Goal: Navigation & Orientation: Find specific page/section

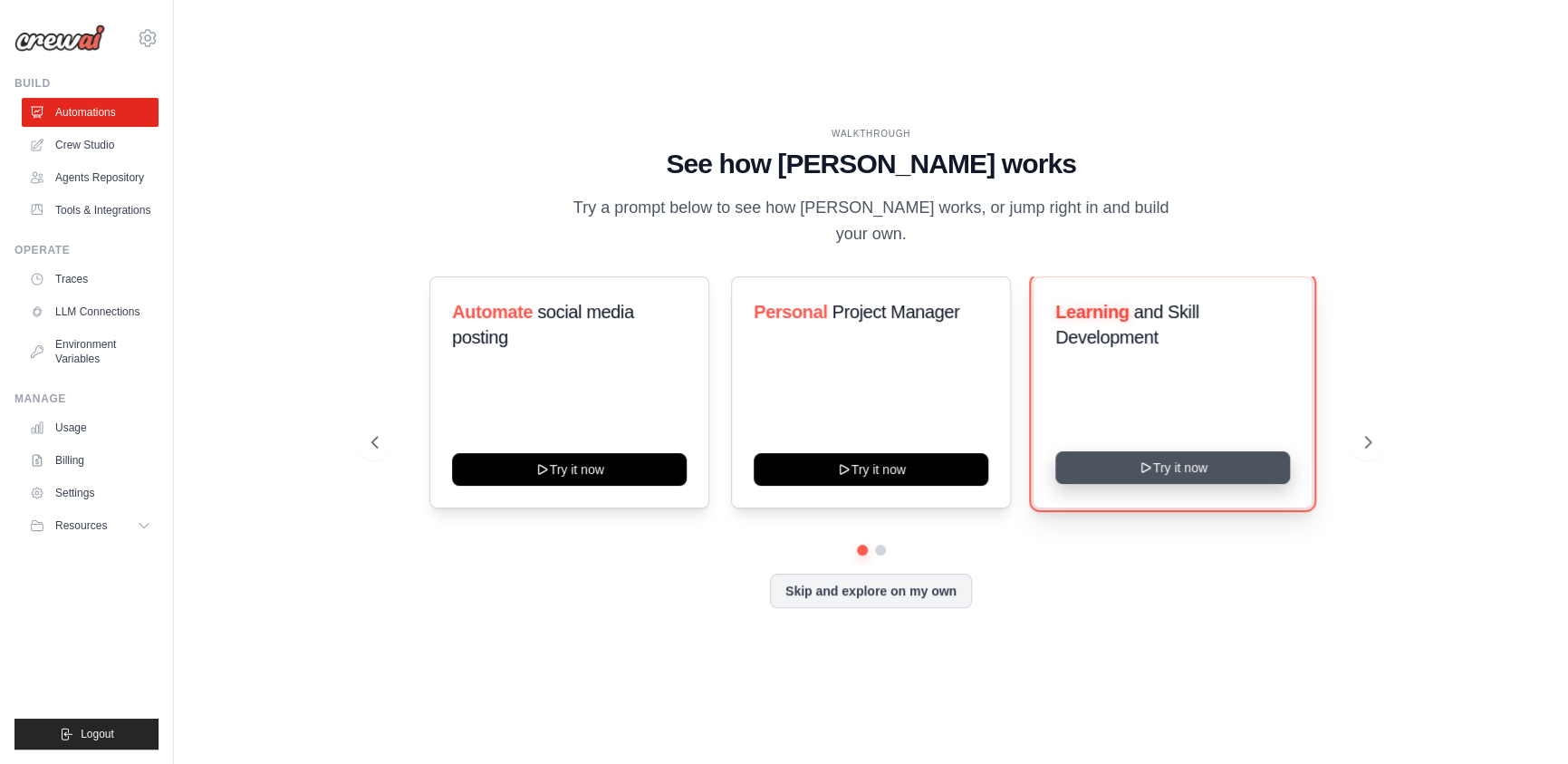
click at [1171, 465] on button "Try it now" at bounding box center [1172, 467] width 234 height 32
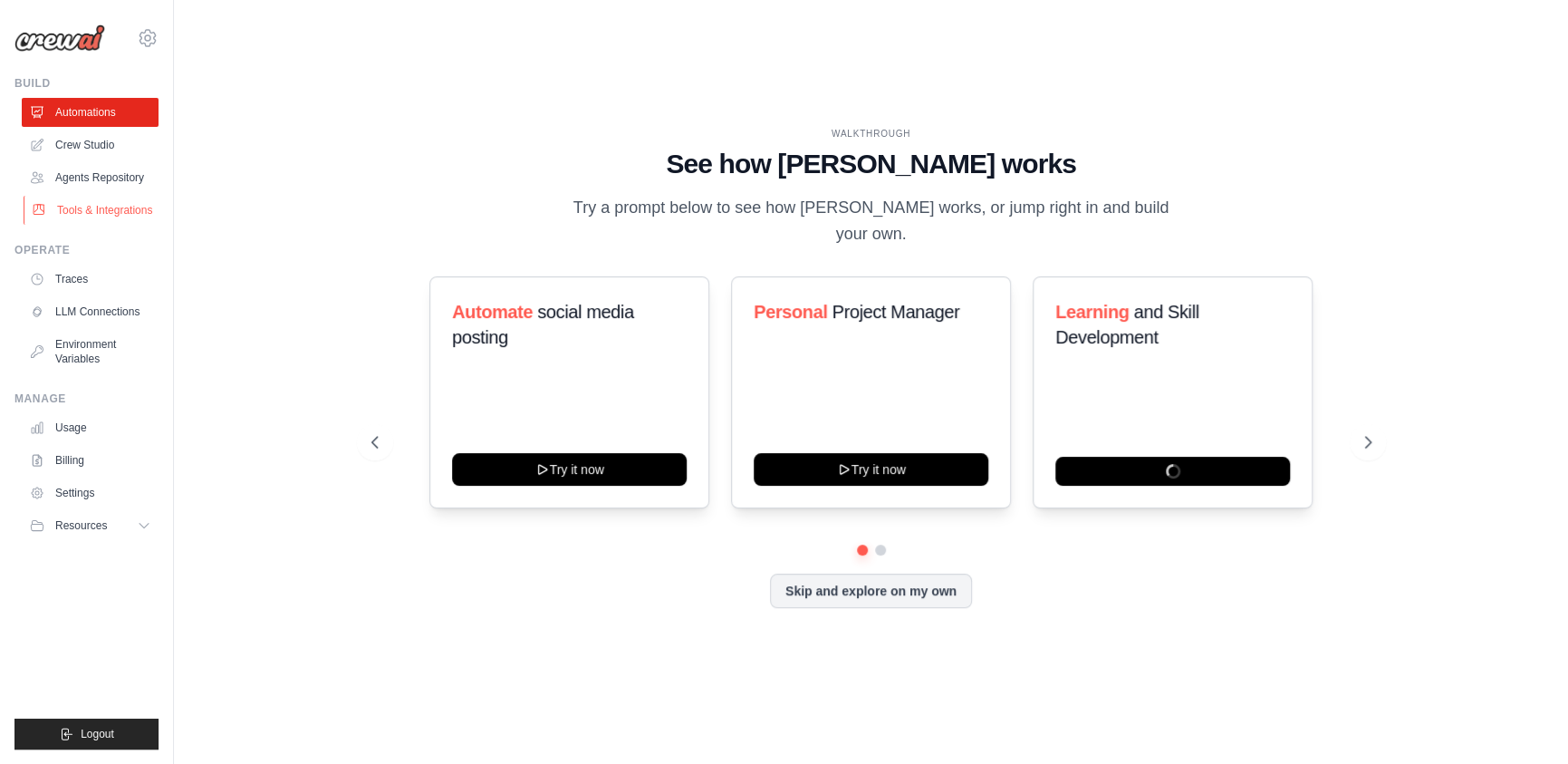
click at [105, 213] on link "Tools & Integrations" at bounding box center [92, 210] width 137 height 29
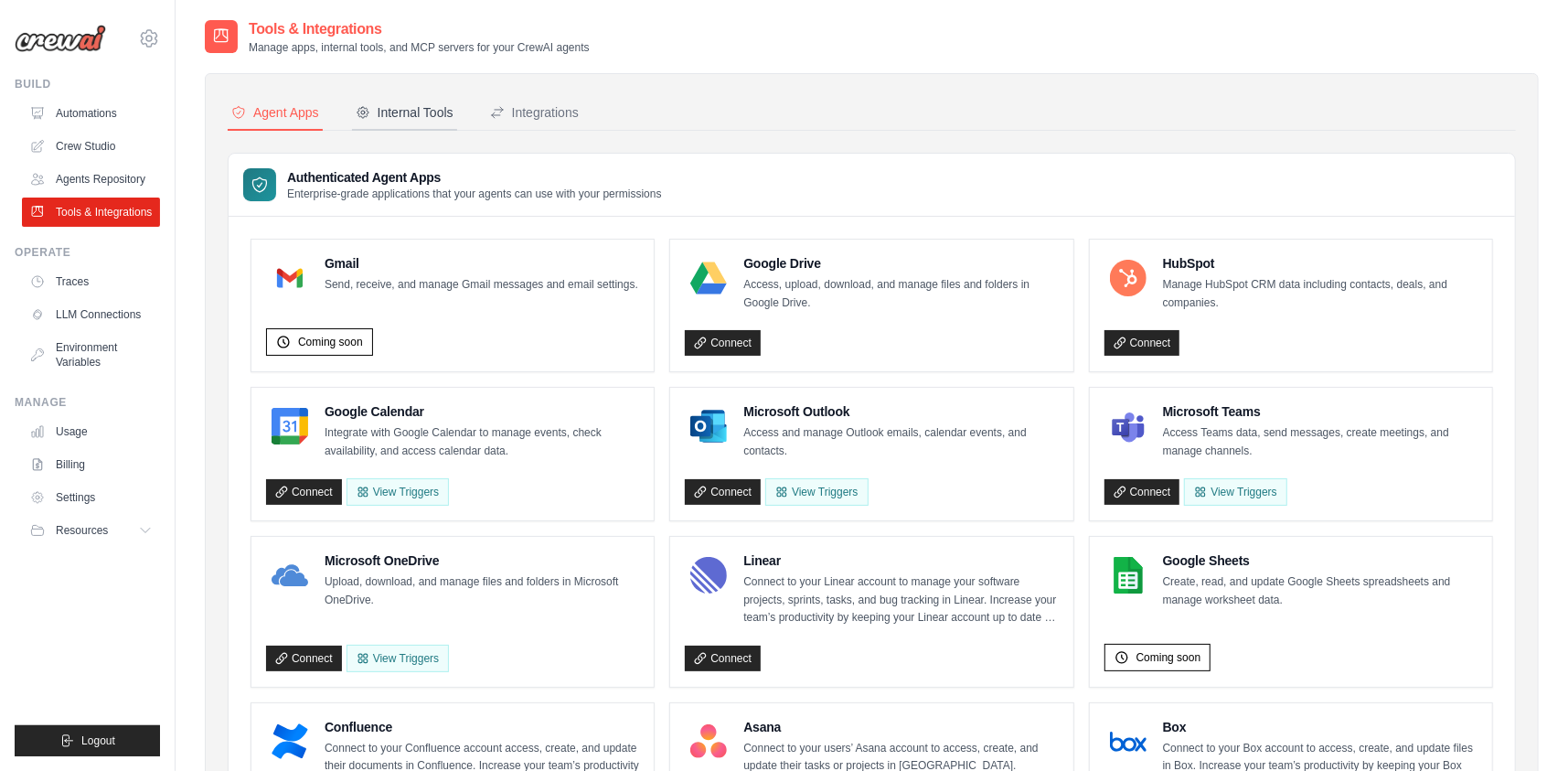
click at [392, 112] on div "Internal Tools" at bounding box center [405, 112] width 98 height 18
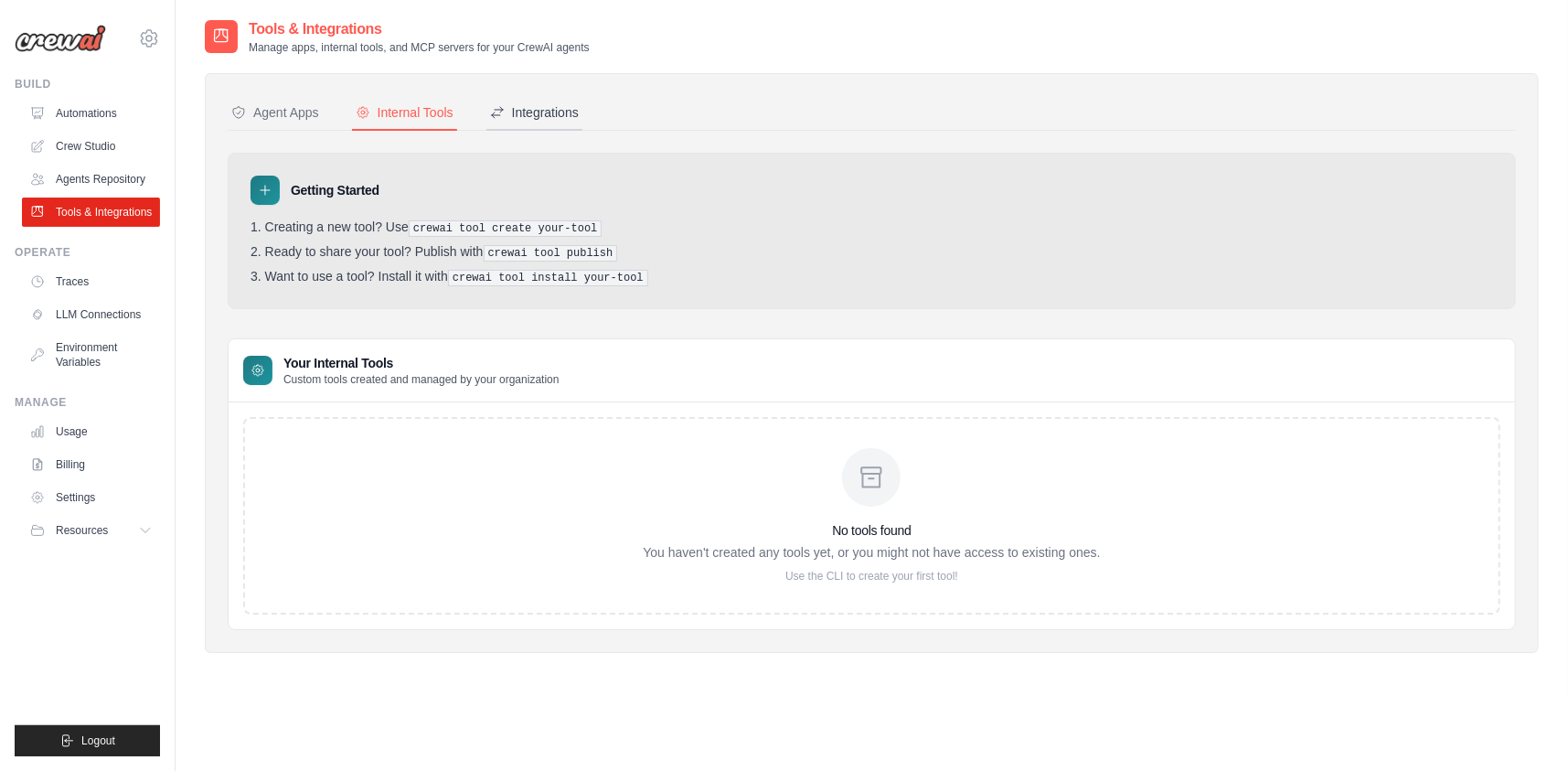
click at [521, 103] on div "Integrations" at bounding box center [534, 112] width 89 height 18
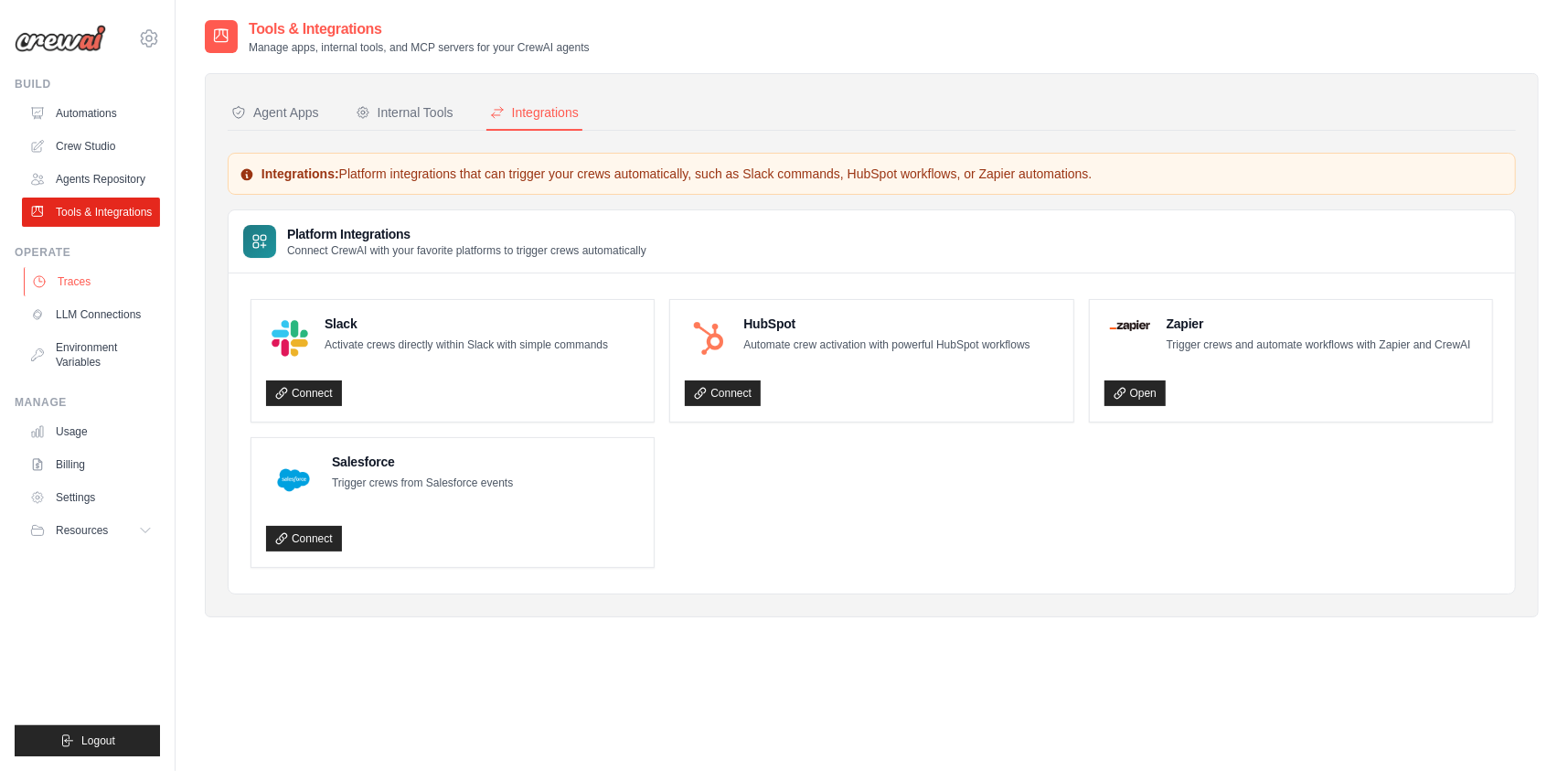
click at [117, 278] on link "Traces" at bounding box center [93, 282] width 139 height 29
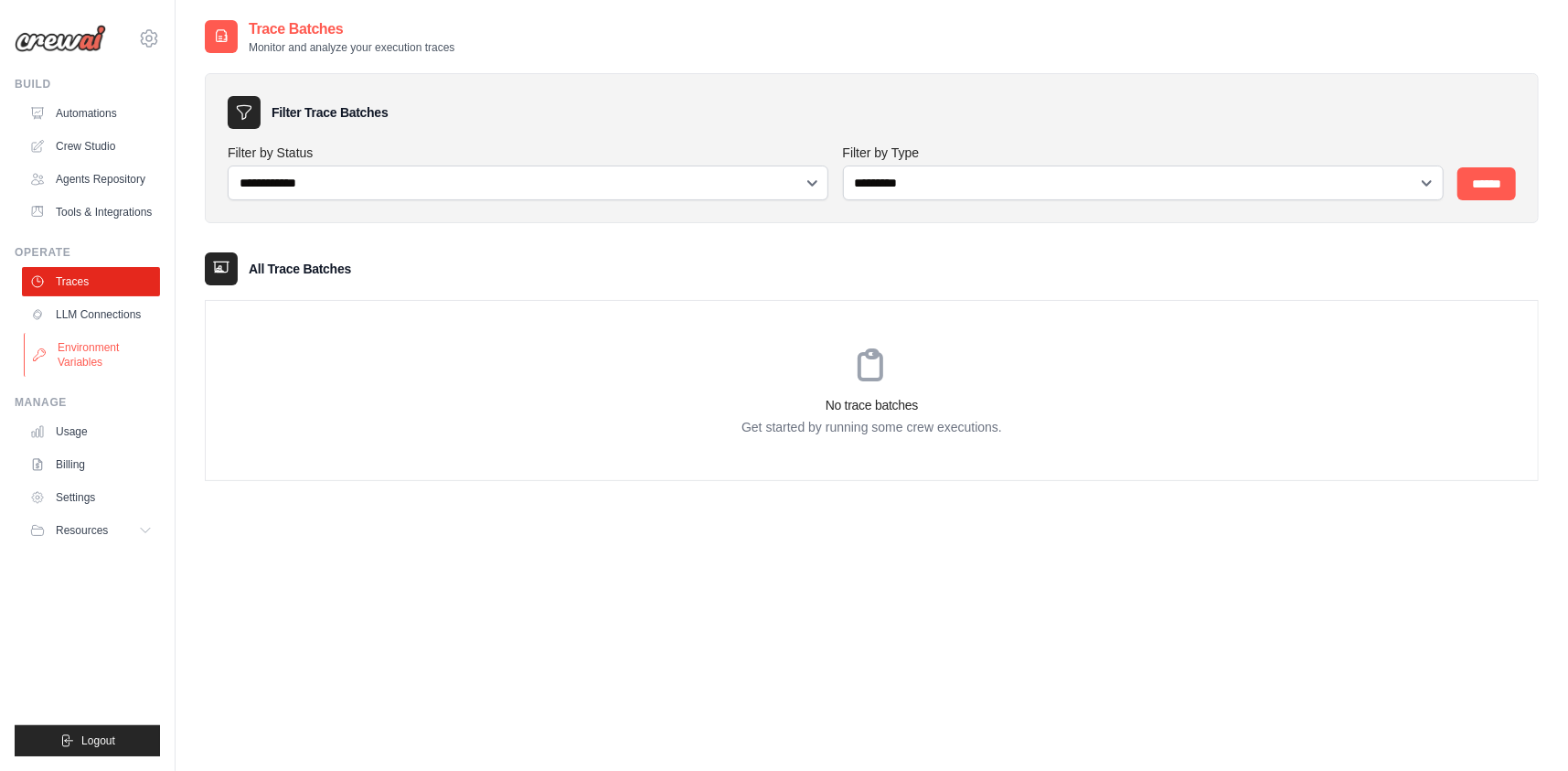
click at [99, 352] on link "Environment Variables" at bounding box center [93, 355] width 139 height 44
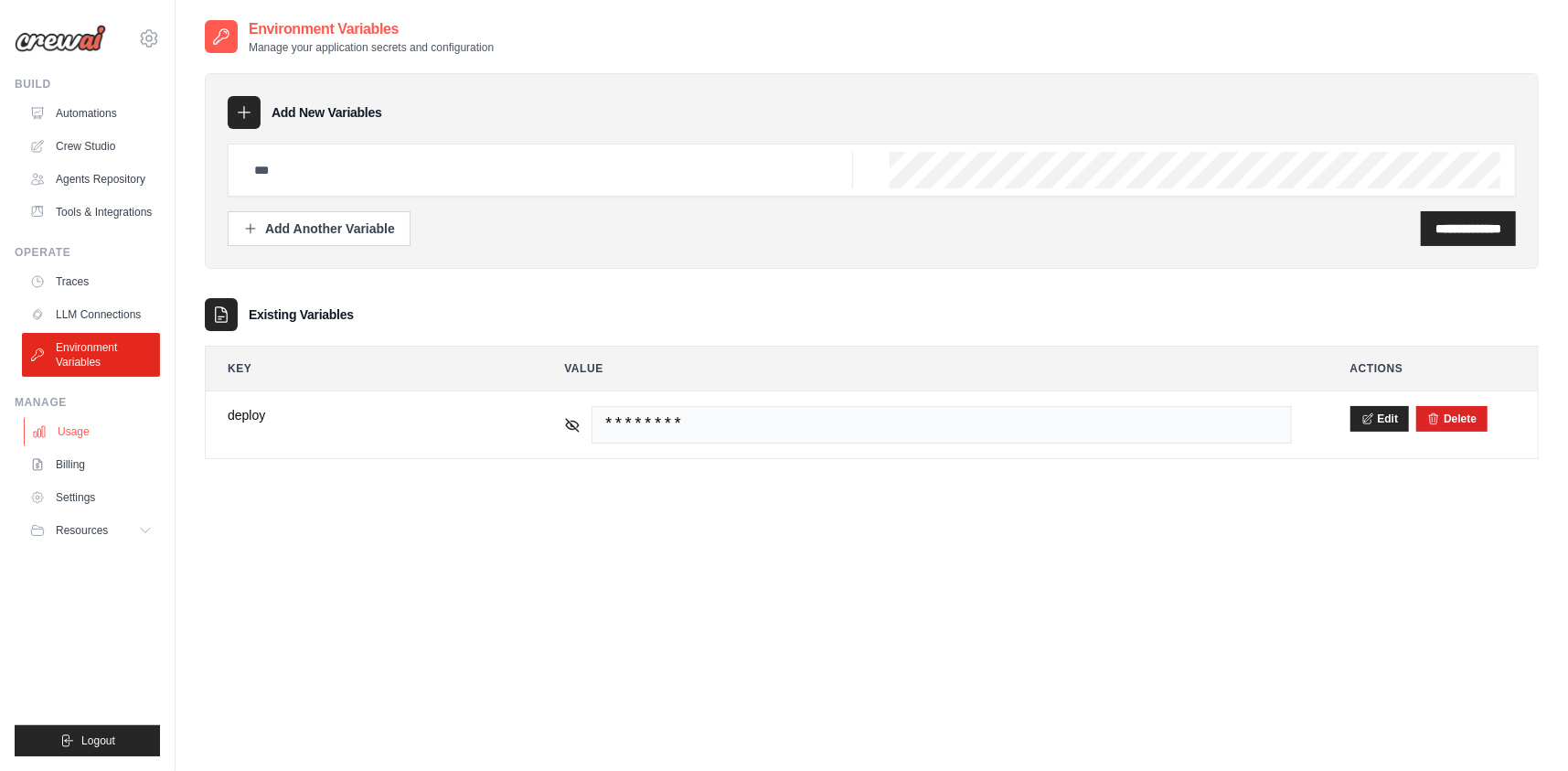
click at [87, 435] on link "Usage" at bounding box center [93, 431] width 139 height 29
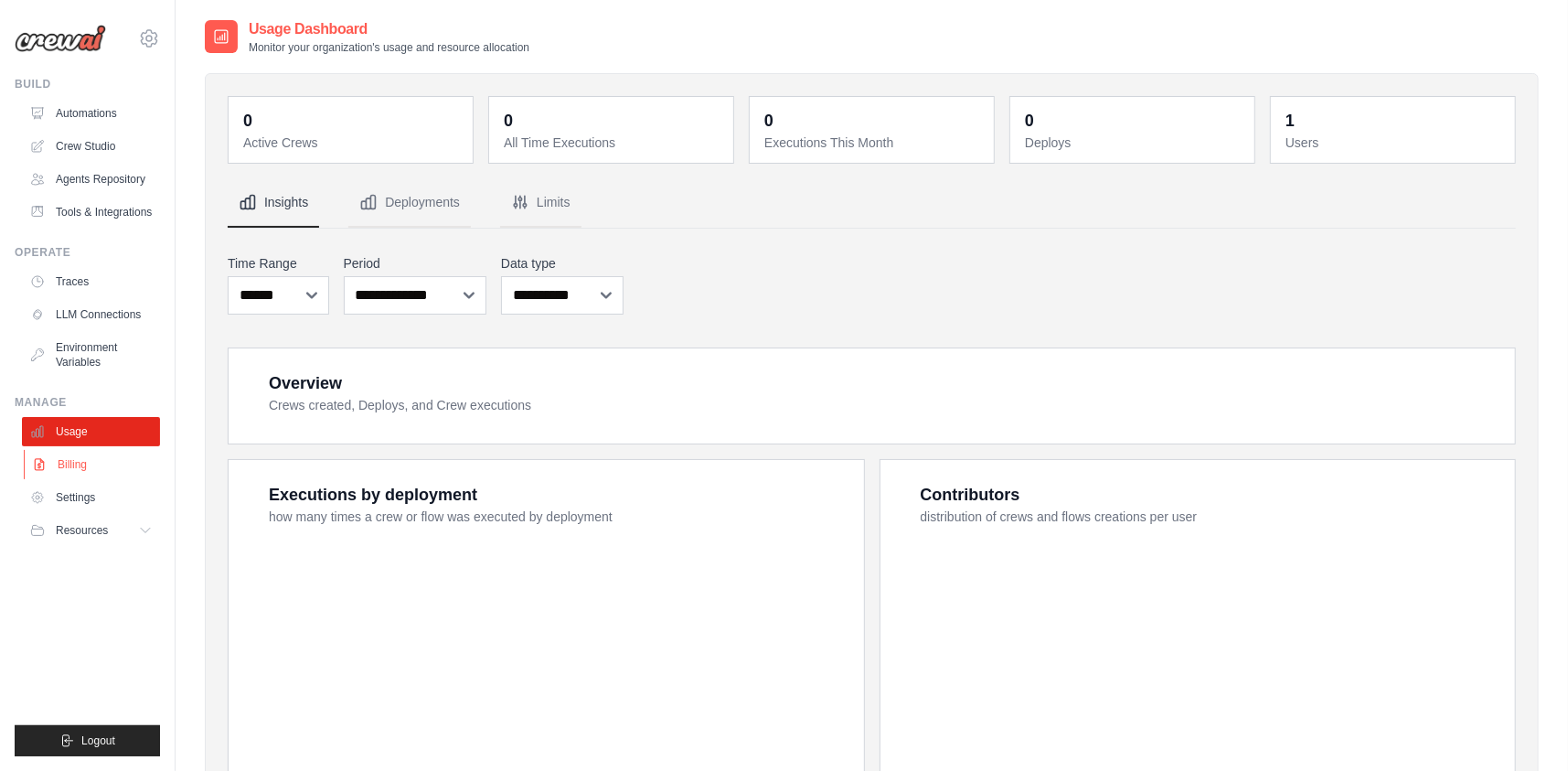
click at [70, 462] on link "Billing" at bounding box center [93, 465] width 139 height 29
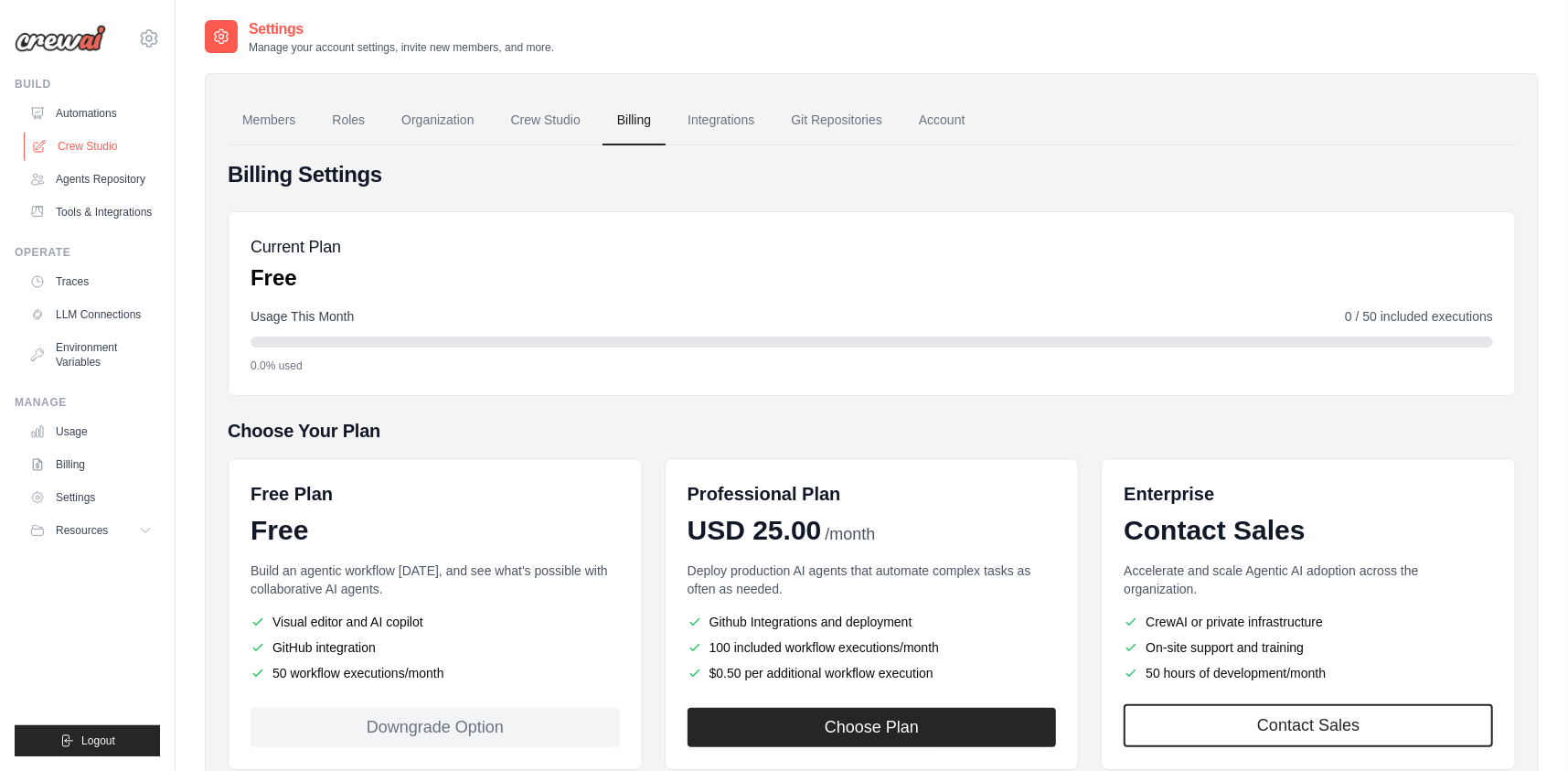
click at [80, 137] on link "Crew Studio" at bounding box center [93, 146] width 139 height 29
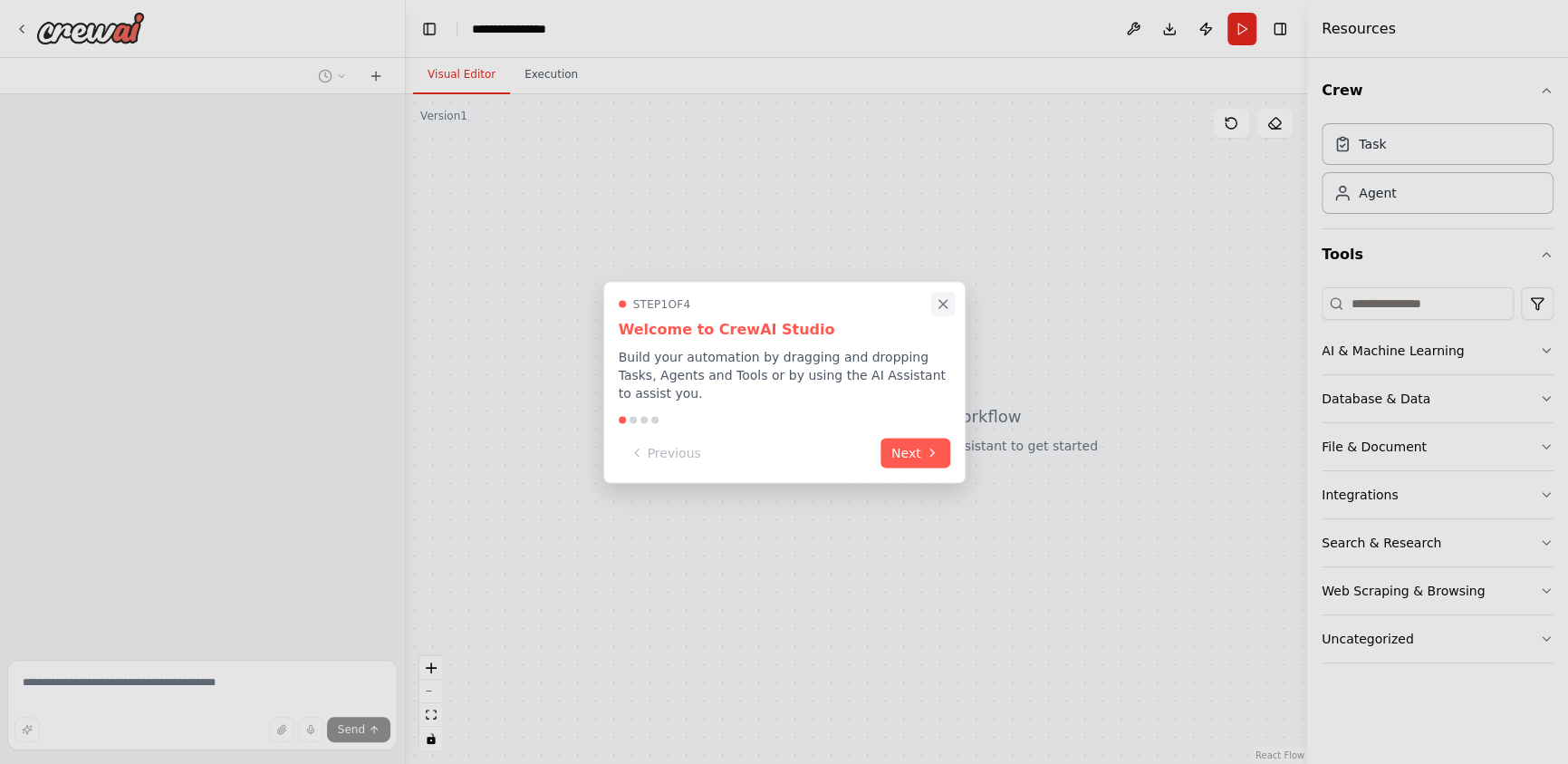
click at [941, 312] on icon "Close walkthrough" at bounding box center [943, 303] width 16 height 16
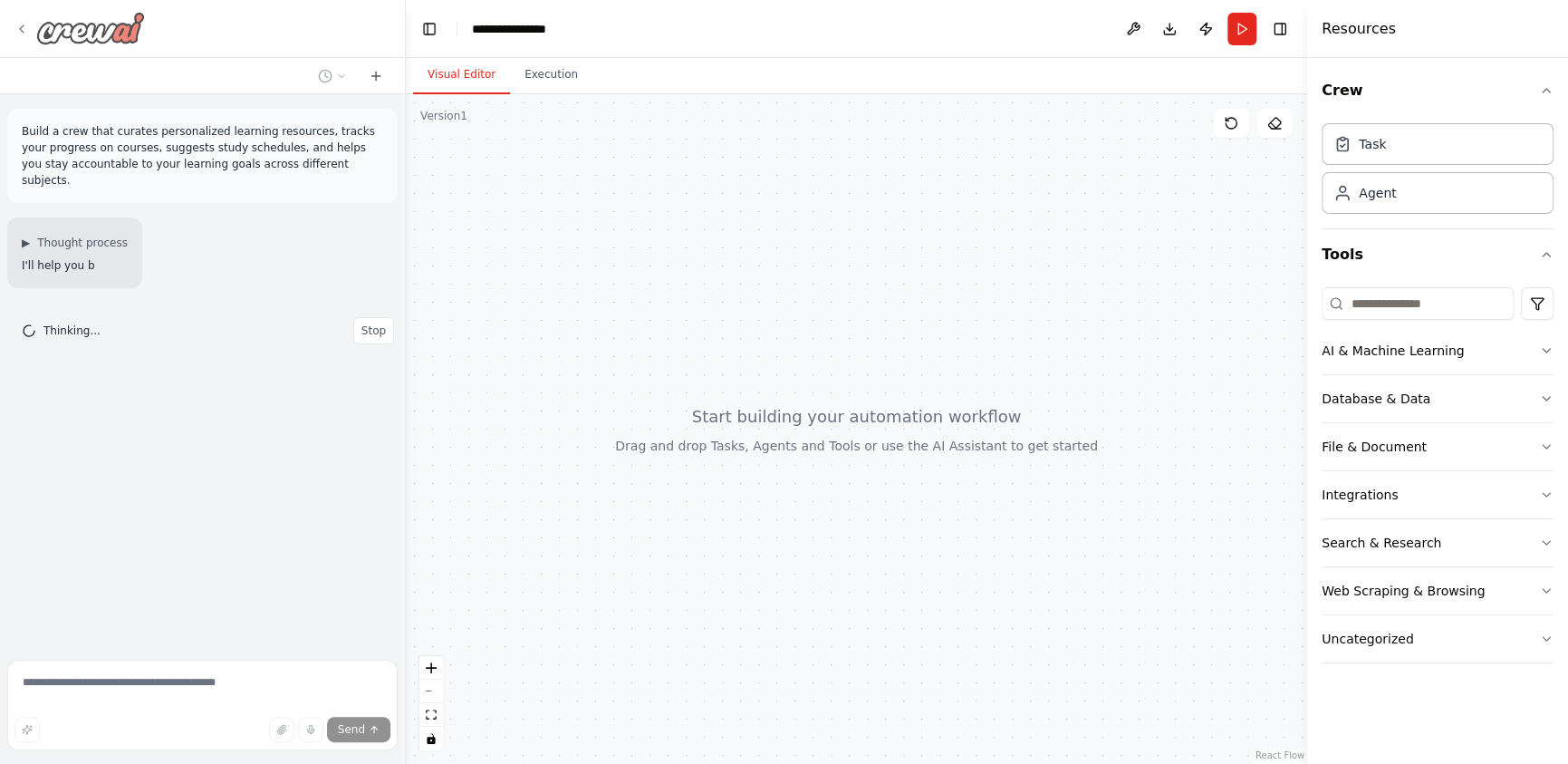
click at [96, 28] on img at bounding box center [91, 28] width 109 height 32
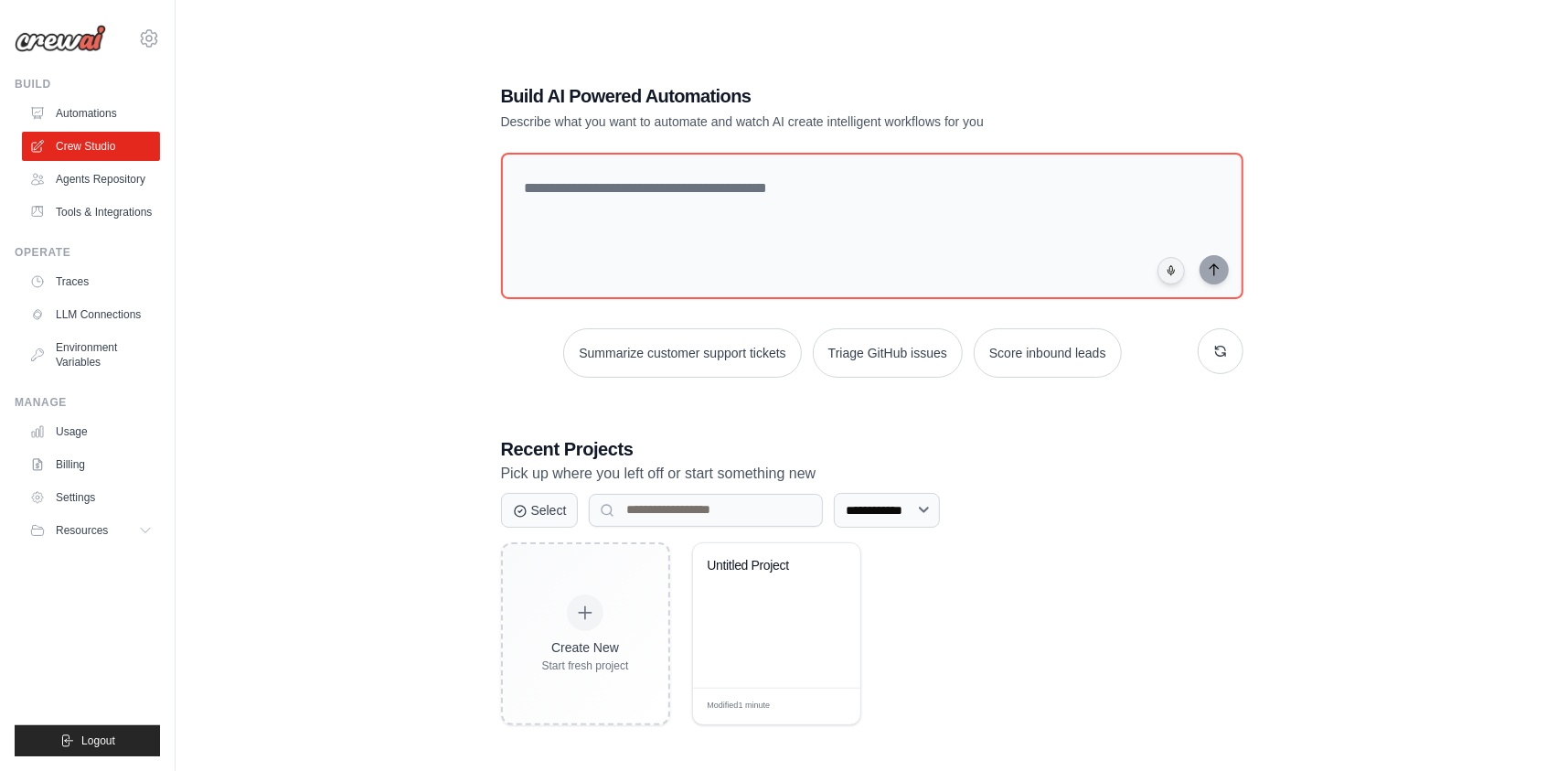
click at [81, 177] on link "Agents Repository" at bounding box center [91, 179] width 139 height 29
